Goal: Use online tool/utility: Utilize a website feature to perform a specific function

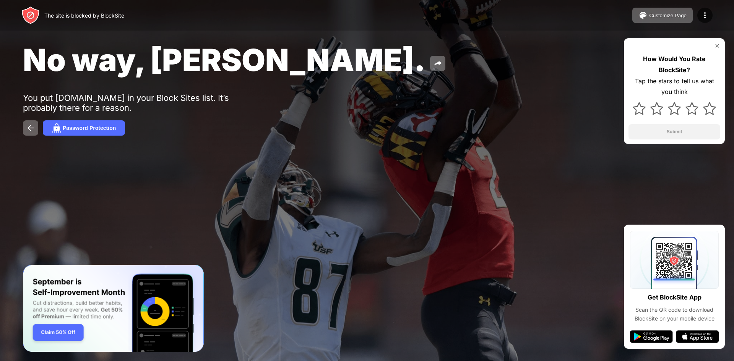
click at [552, 68] on div "No way, Jose." at bounding box center [298, 59] width 551 height 37
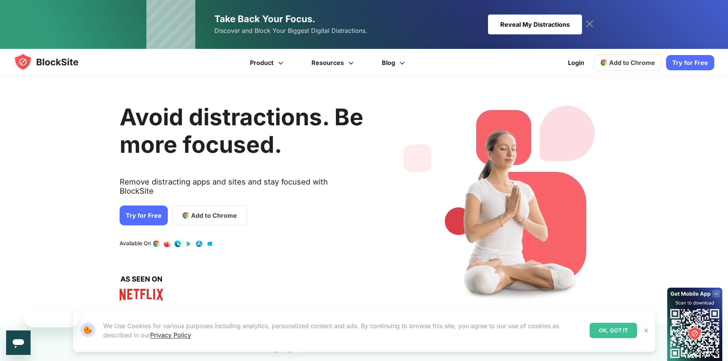
click at [629, 62] on span "Add to Chrome" at bounding box center [632, 63] width 46 height 8
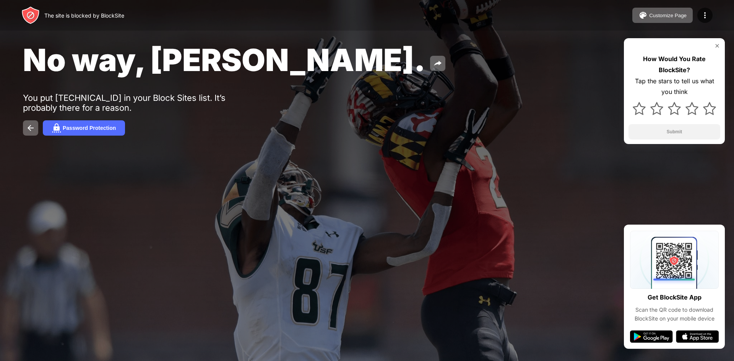
click at [513, 80] on div "No way, Jose. You put 192.168.0.1 in your Block Sites list. It’s probably there…" at bounding box center [367, 88] width 734 height 177
